Goal: Task Accomplishment & Management: Manage account settings

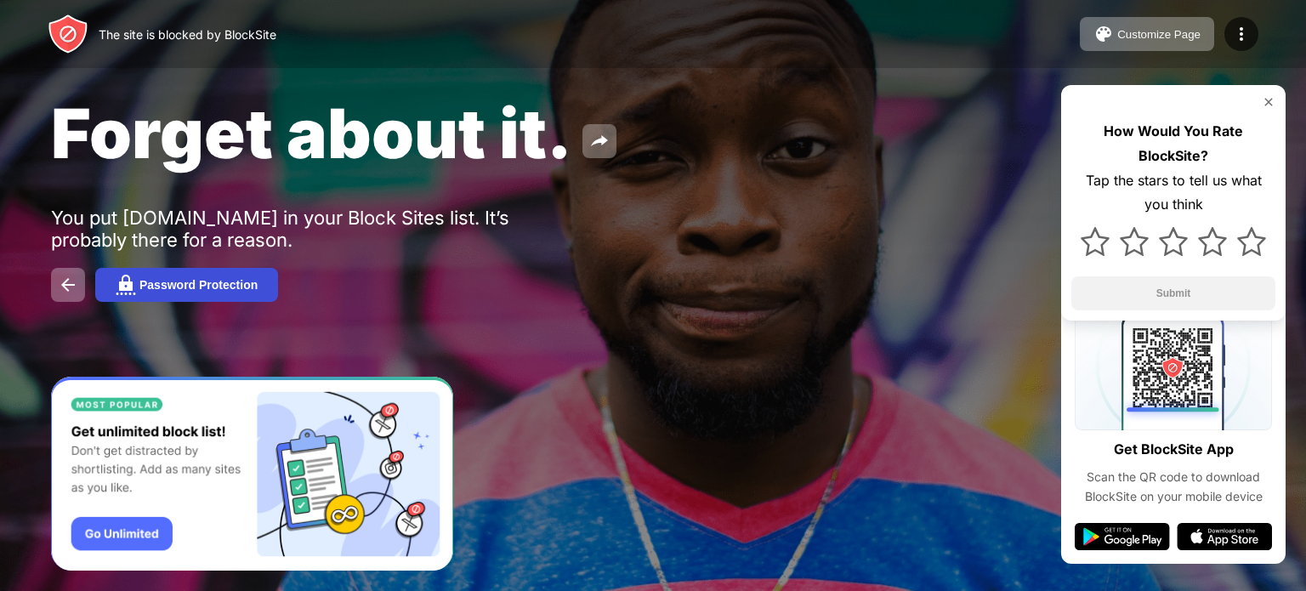
click at [201, 287] on div "Password Protection" at bounding box center [198, 285] width 118 height 14
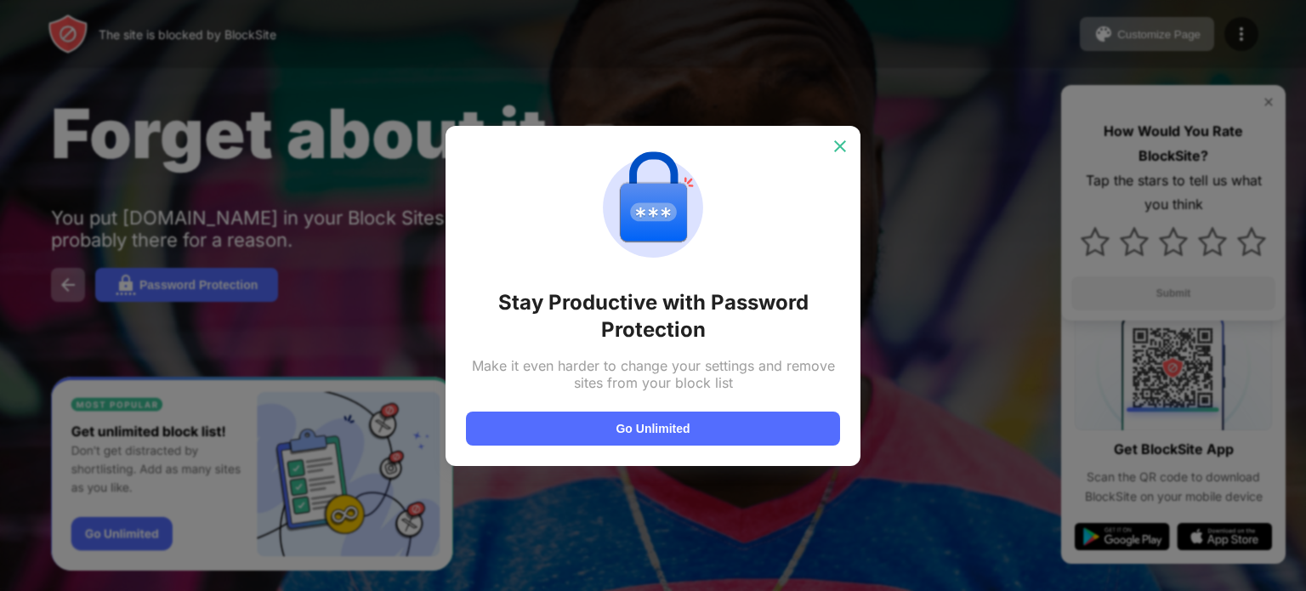
click at [838, 142] on img at bounding box center [840, 146] width 17 height 17
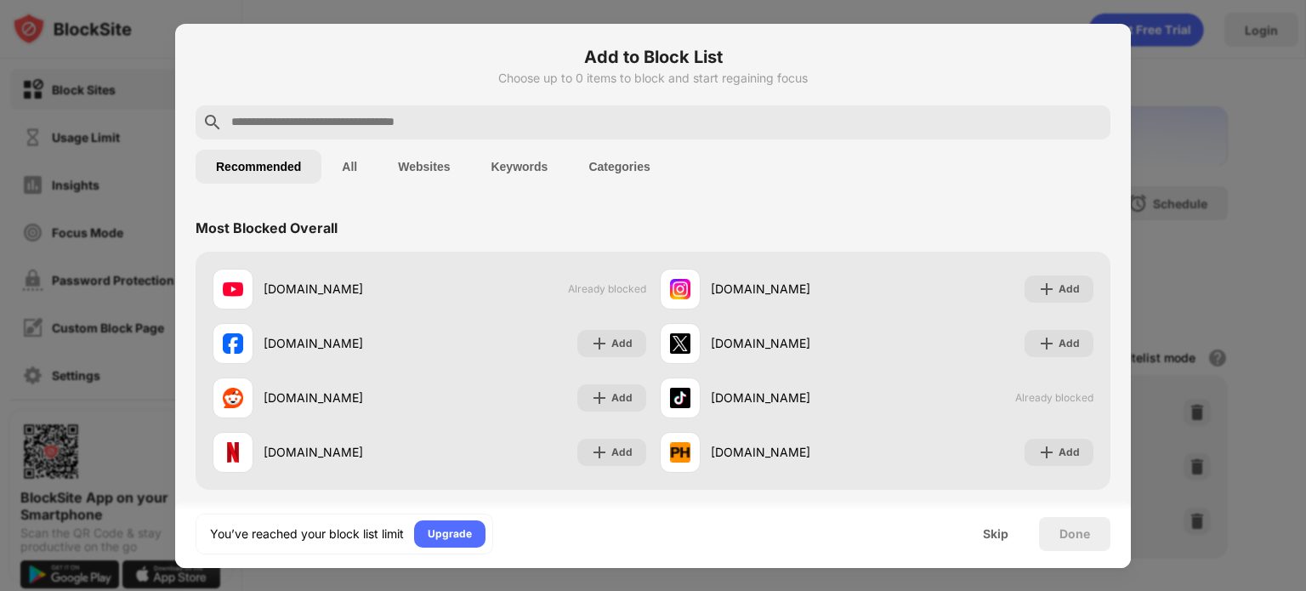
click at [1209, 183] on div at bounding box center [653, 295] width 1306 height 591
click at [999, 536] on div "Skip" at bounding box center [996, 534] width 26 height 14
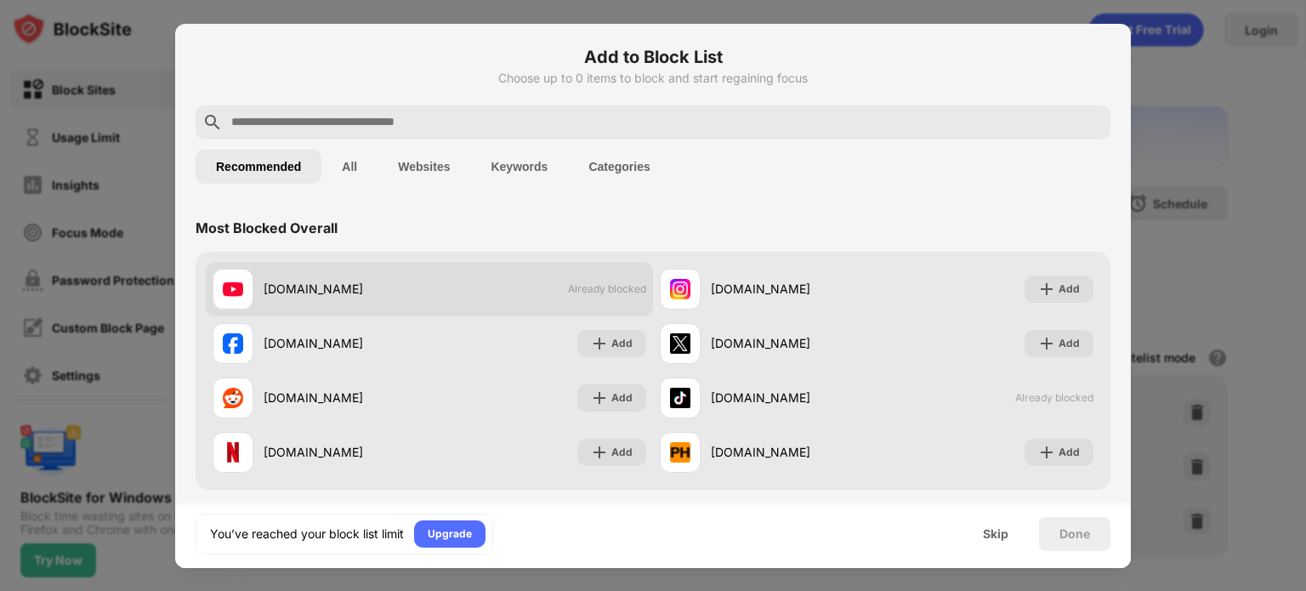
drag, startPoint x: 595, startPoint y: 397, endPoint x: 607, endPoint y: 291, distance: 106.9
click at [607, 291] on div "[DOMAIN_NAME] Already blocked [DOMAIN_NAME] Add [DOMAIN_NAME] Add [DOMAIN_NAME]…" at bounding box center [653, 371] width 894 height 218
click at [607, 291] on span "Already blocked" at bounding box center [607, 288] width 78 height 13
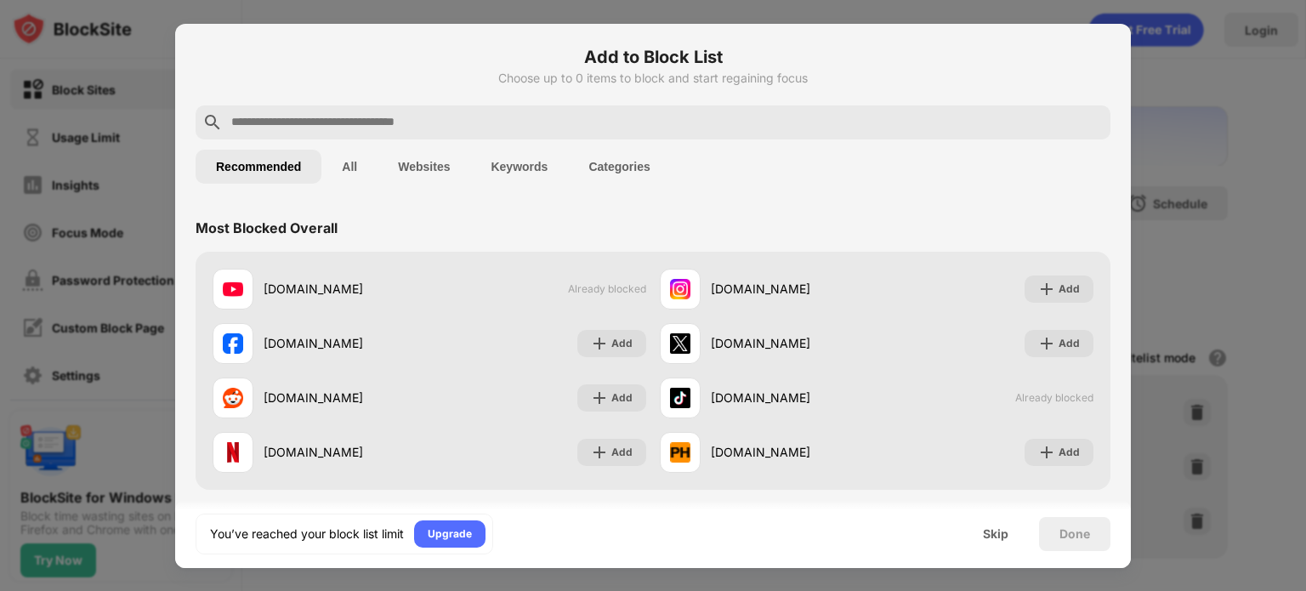
click at [31, 257] on div at bounding box center [653, 295] width 1306 height 591
click at [1007, 530] on div "Skip" at bounding box center [996, 534] width 26 height 14
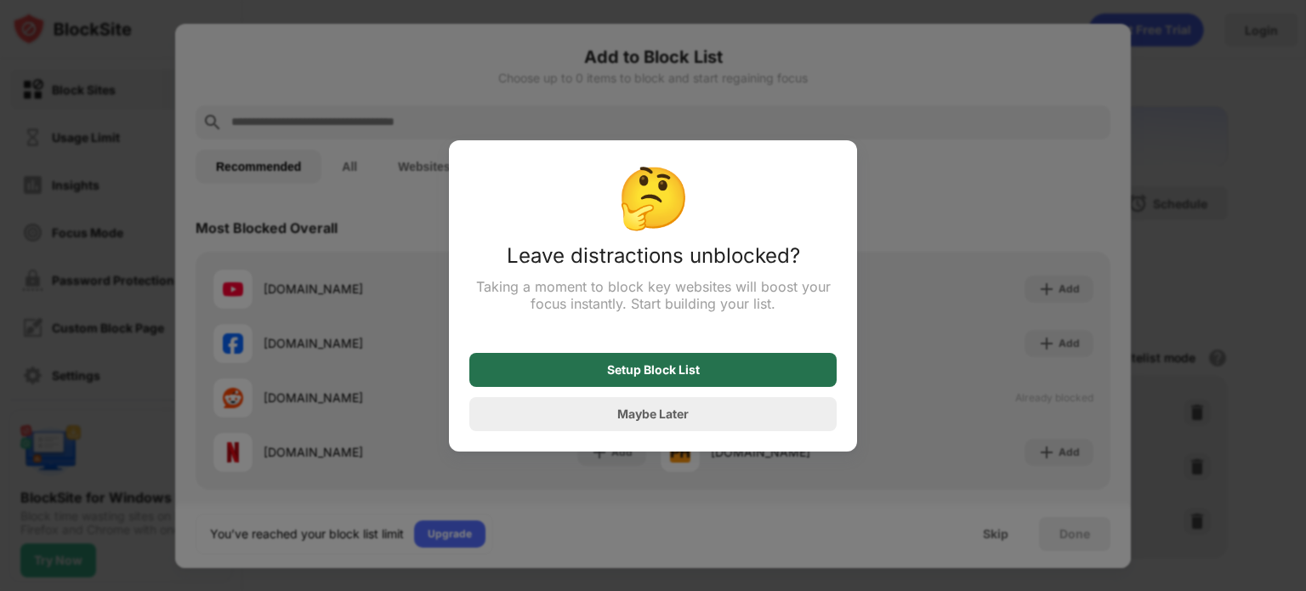
click at [776, 373] on div "Setup Block List" at bounding box center [652, 370] width 367 height 34
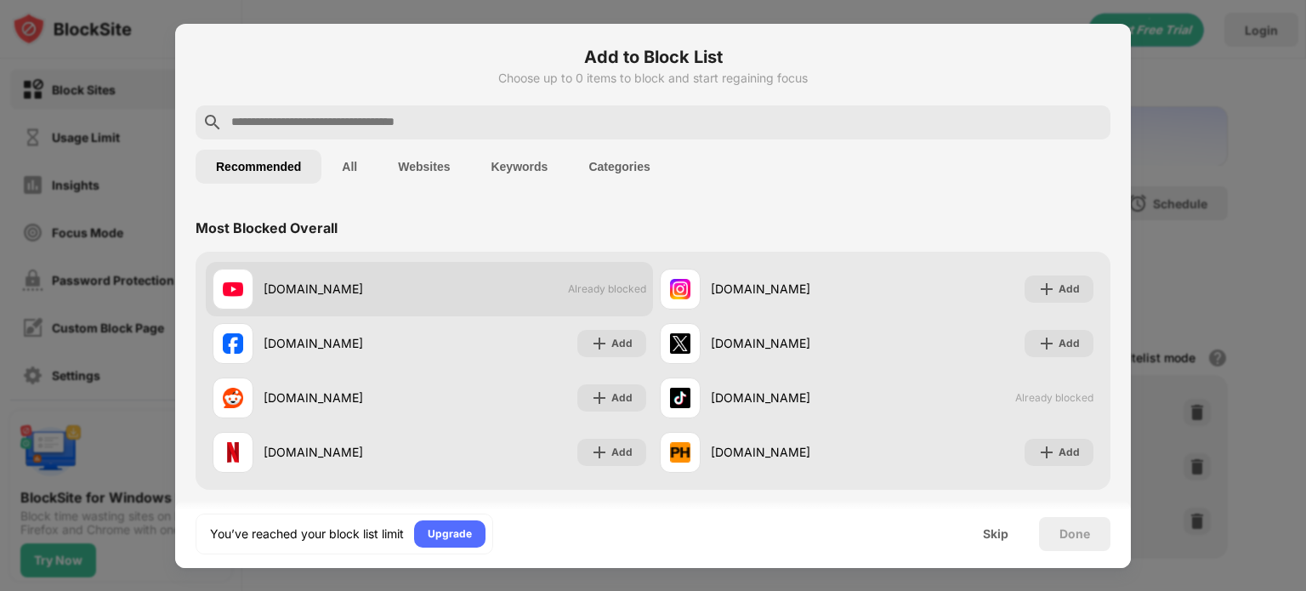
click at [299, 292] on div "[DOMAIN_NAME]" at bounding box center [347, 289] width 166 height 18
click at [585, 288] on span "Already blocked" at bounding box center [607, 288] width 78 height 13
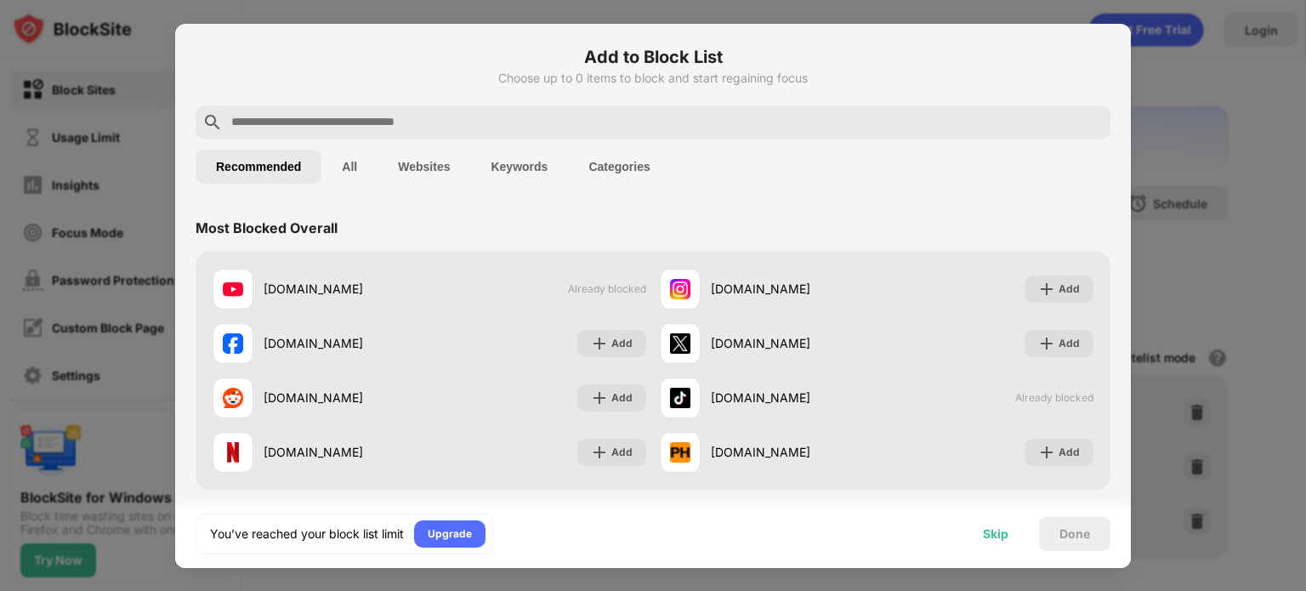
click at [1002, 527] on div "Skip" at bounding box center [996, 534] width 26 height 14
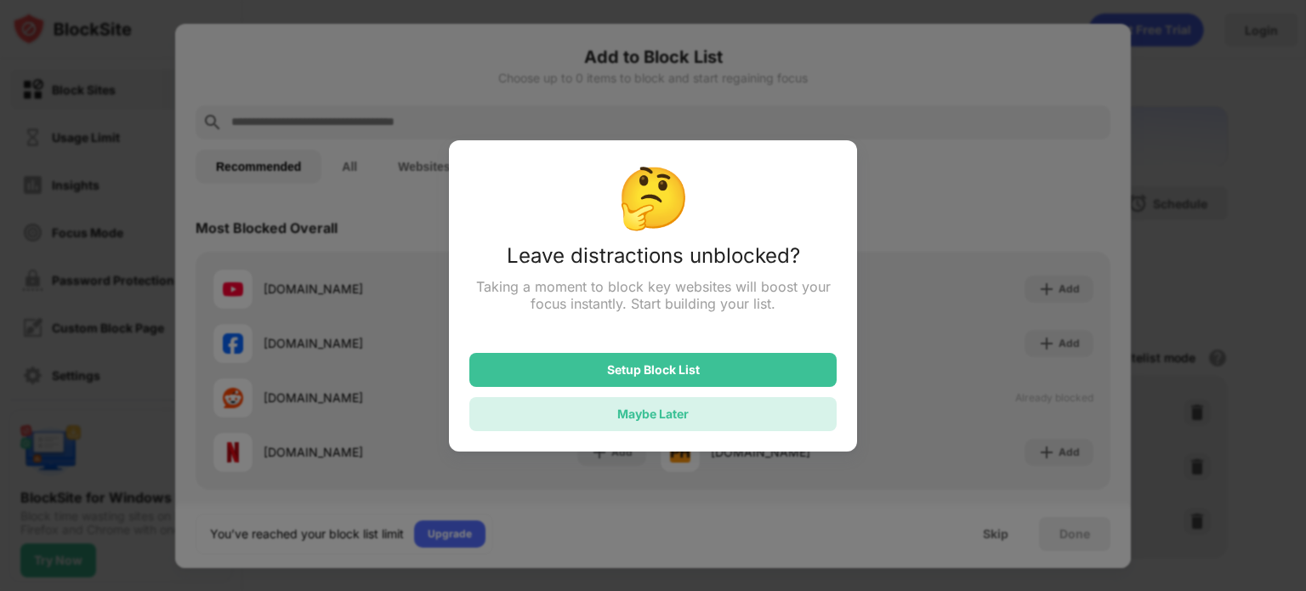
click at [715, 406] on div "Maybe Later" at bounding box center [652, 414] width 367 height 34
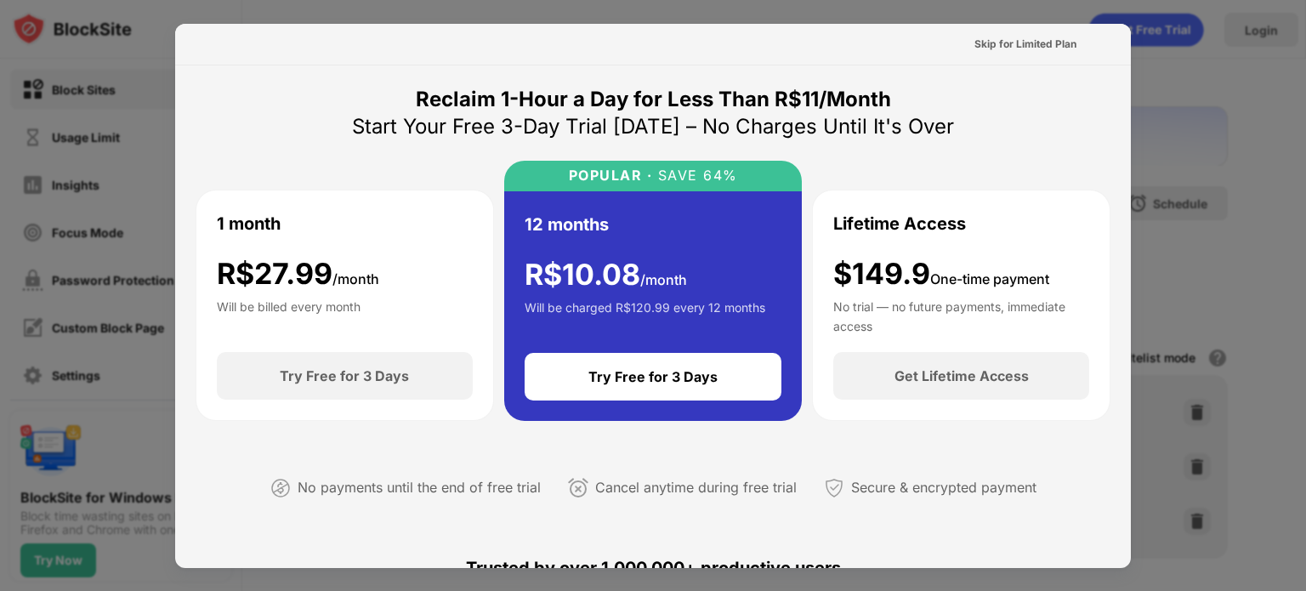
click at [1223, 92] on div at bounding box center [653, 295] width 1306 height 591
click at [1014, 47] on div "Skip for Limited Plan" at bounding box center [1025, 44] width 102 height 17
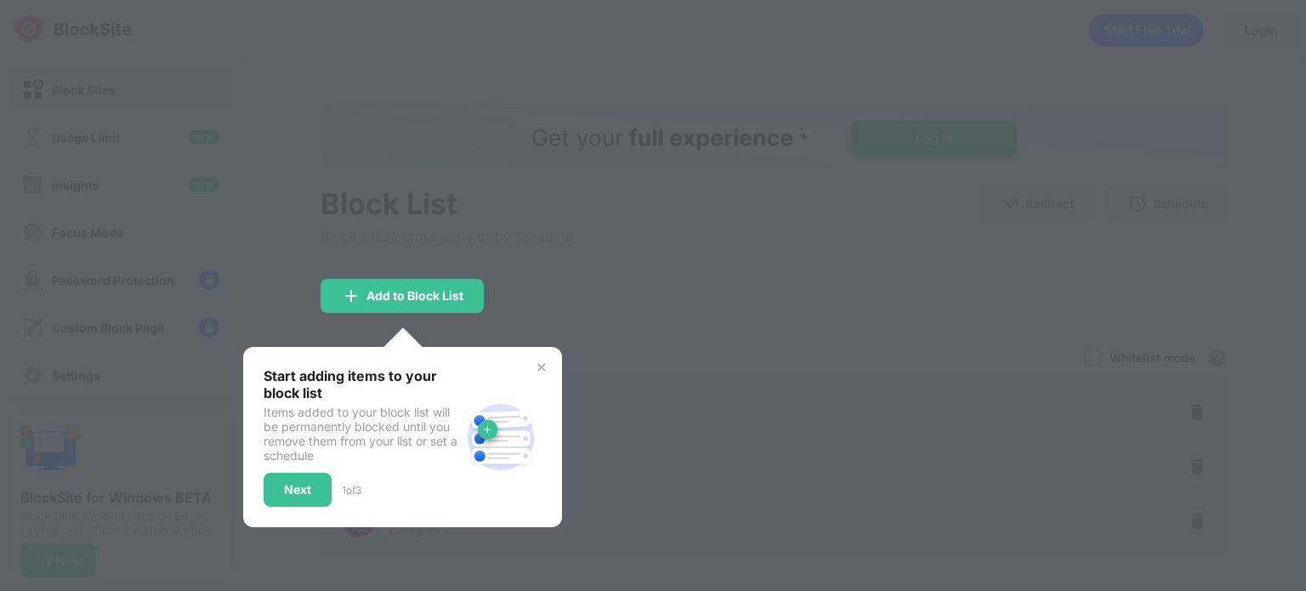
click at [540, 362] on img at bounding box center [542, 368] width 14 height 14
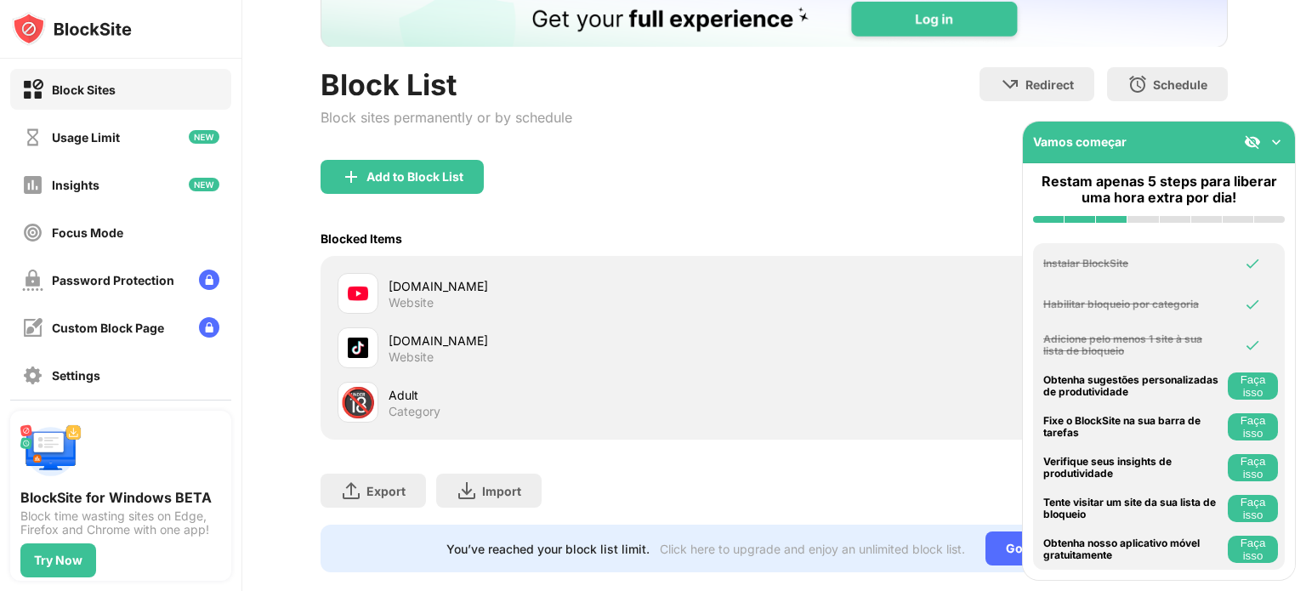
scroll to position [122, 0]
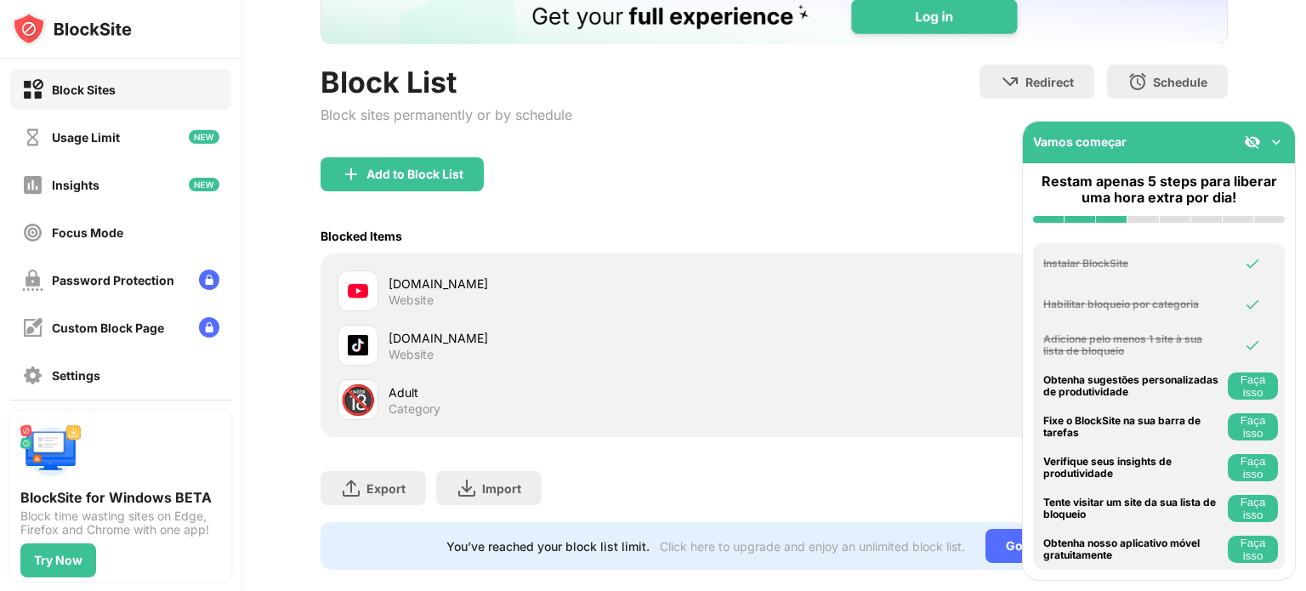
click at [369, 287] on div at bounding box center [358, 290] width 41 height 41
click at [355, 285] on img at bounding box center [358, 291] width 20 height 20
click at [119, 143] on div "Usage Limit" at bounding box center [86, 137] width 68 height 14
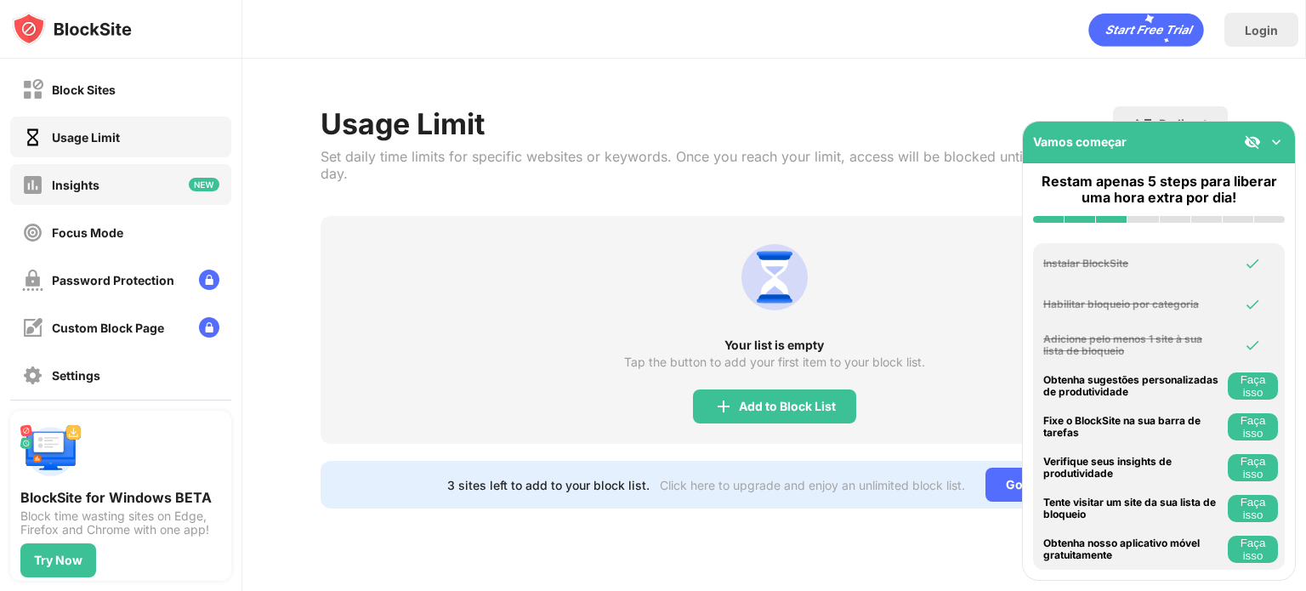
click at [122, 175] on div "Insights" at bounding box center [120, 184] width 221 height 41
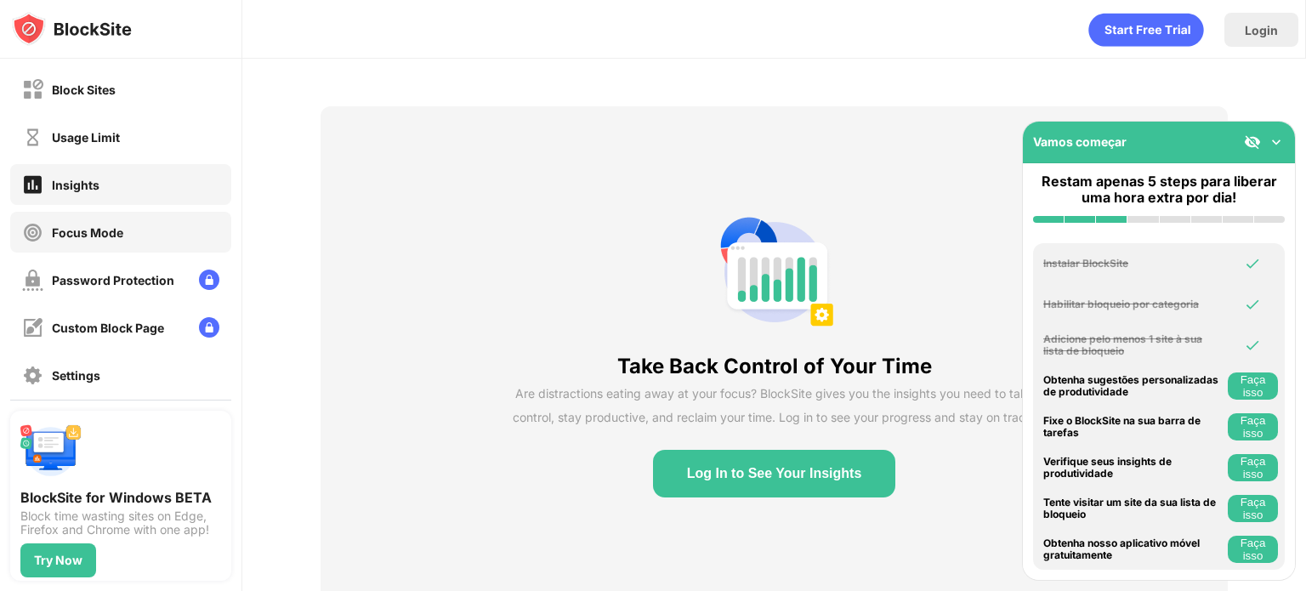
click at [114, 230] on div "Focus Mode" at bounding box center [87, 232] width 71 height 14
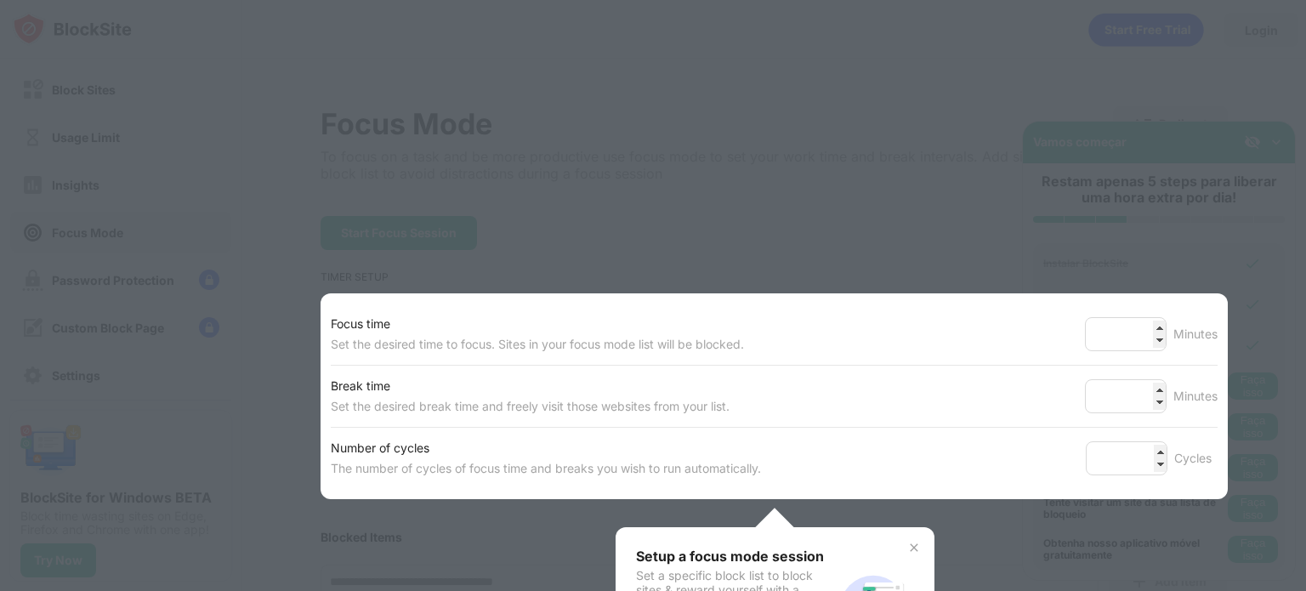
click at [872, 178] on div at bounding box center [653, 295] width 1306 height 591
drag, startPoint x: 872, startPoint y: 178, endPoint x: 901, endPoint y: 540, distance: 363.4
click at [901, 540] on div "Focus Mode To focus on a task and be more productive use focus mode to set your…" at bounding box center [774, 506] width 907 height 800
click at [907, 541] on img at bounding box center [914, 548] width 14 height 14
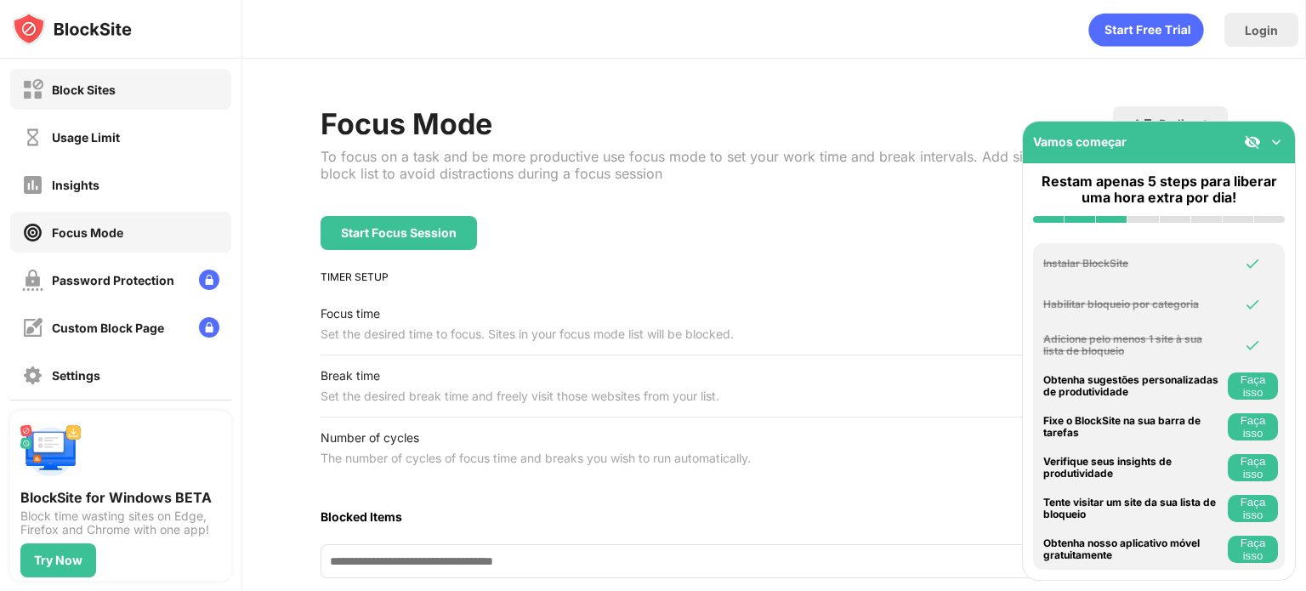
click at [143, 97] on div "Block Sites" at bounding box center [120, 89] width 221 height 41
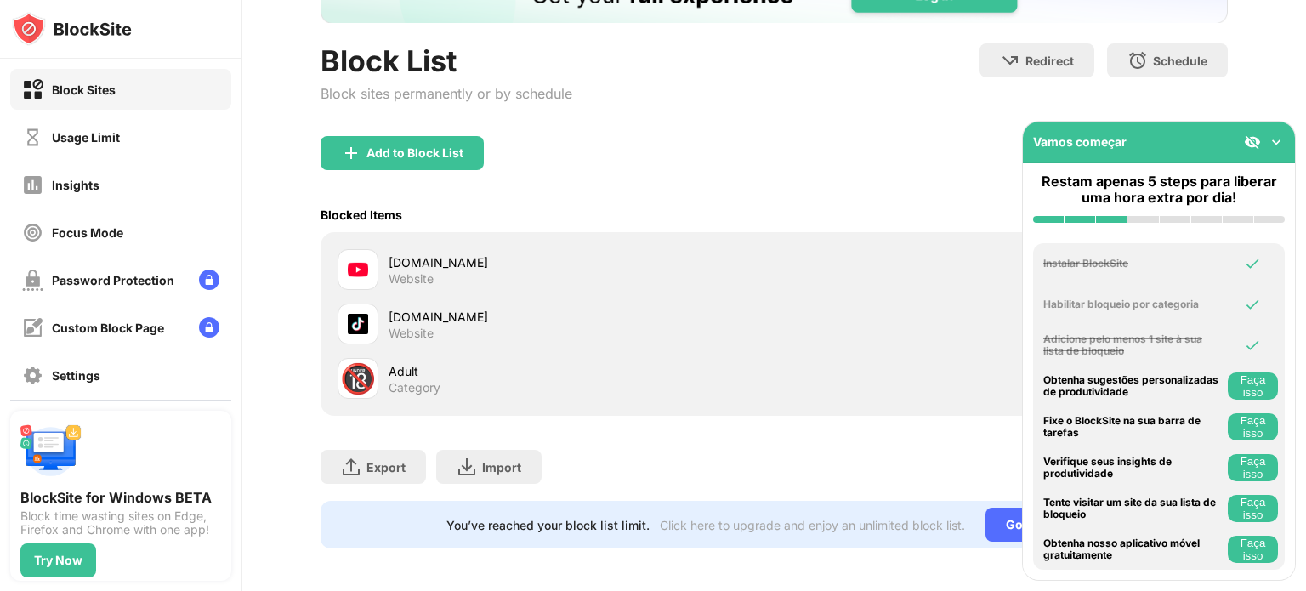
scroll to position [160, 0]
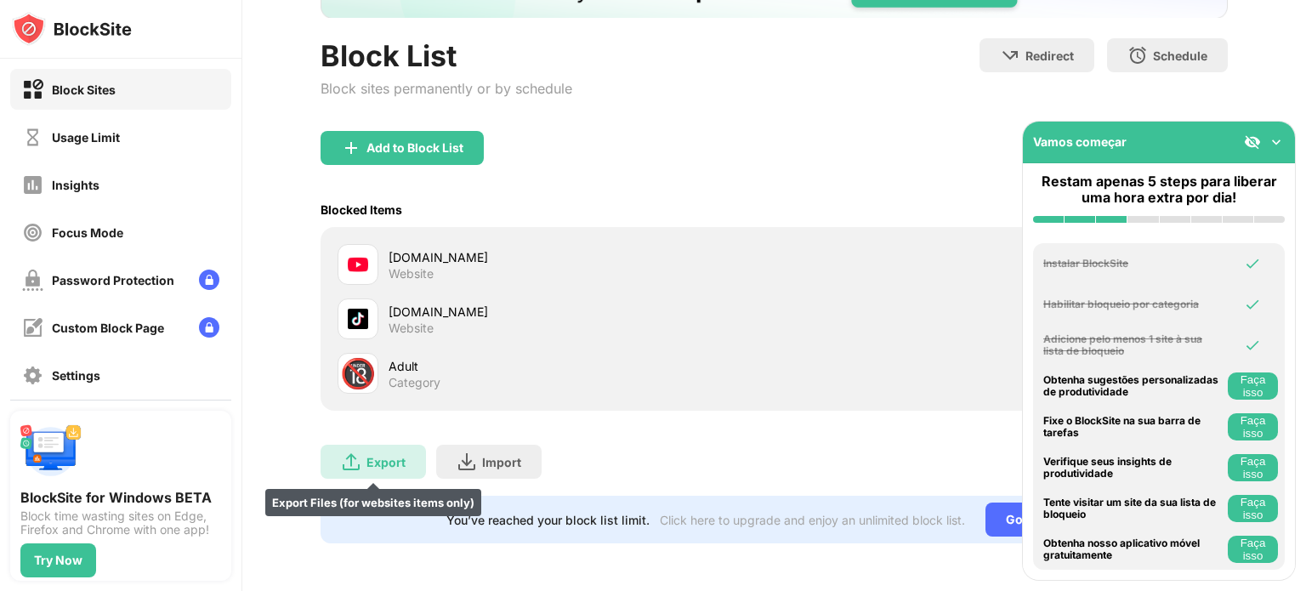
click at [410, 445] on div "Export Export Files (for websites items only)" at bounding box center [373, 462] width 105 height 34
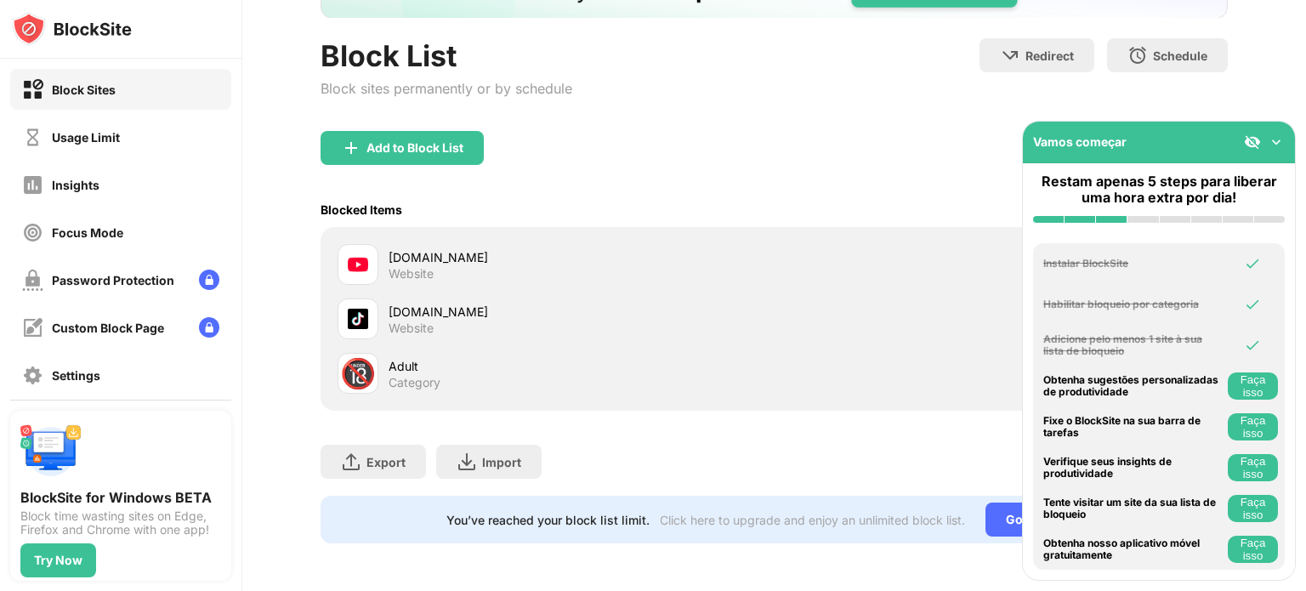
click at [1277, 139] on img at bounding box center [1276, 141] width 17 height 17
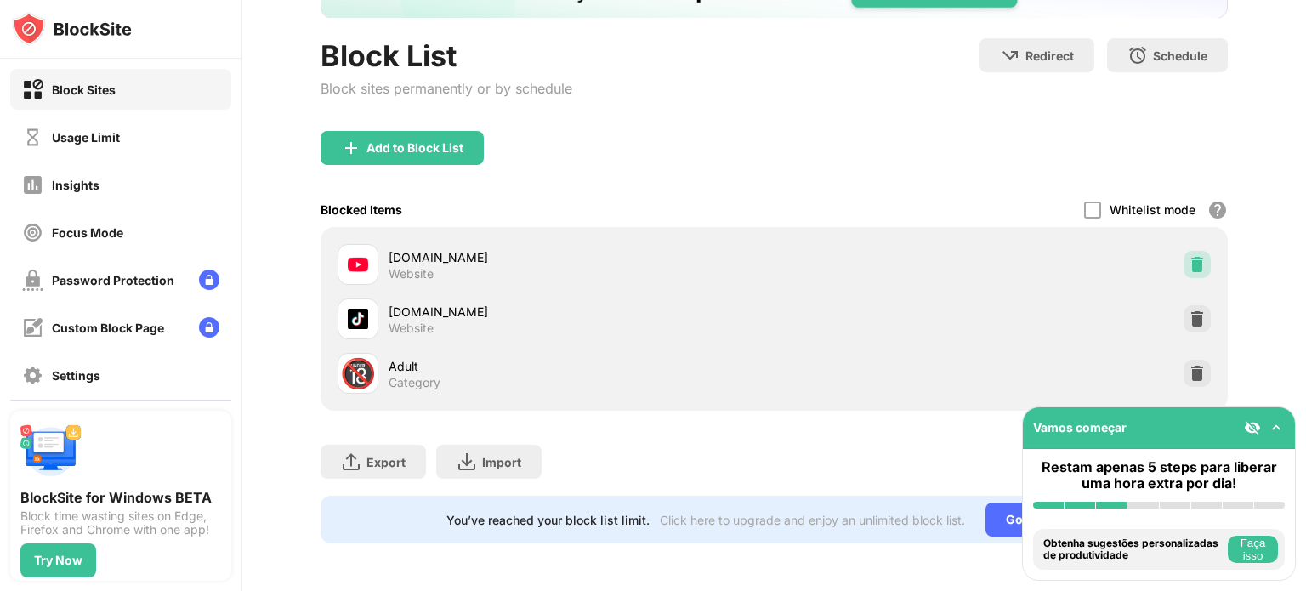
click at [1189, 256] on img at bounding box center [1197, 264] width 17 height 17
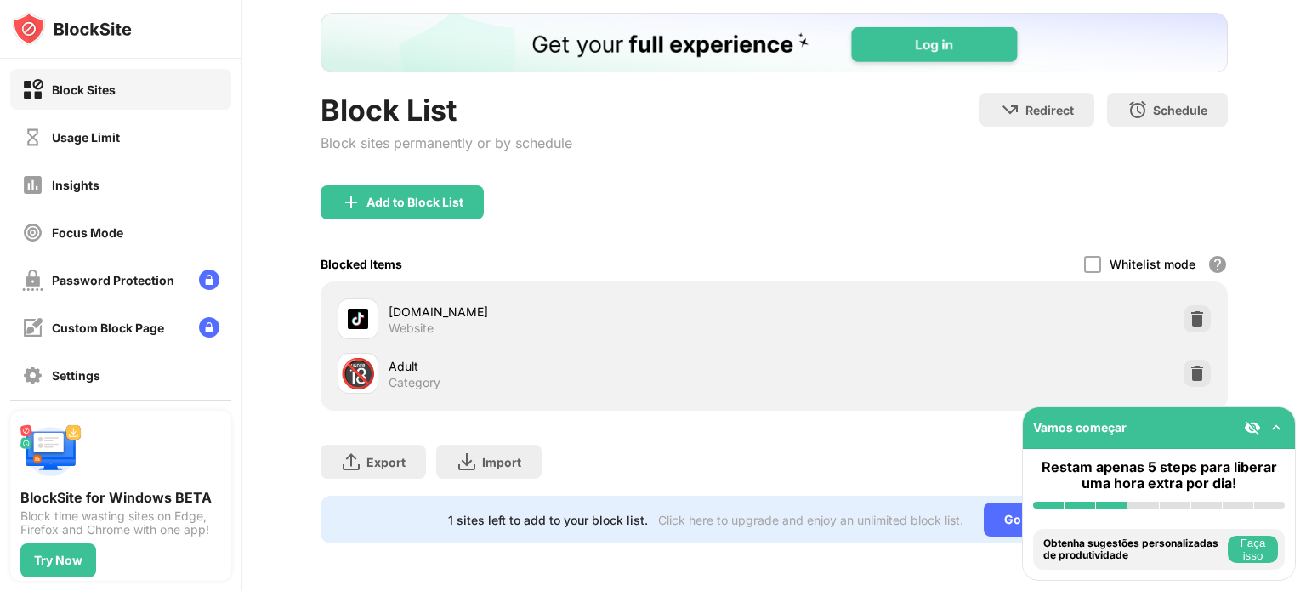
scroll to position [105, 0]
